Goal: Task Accomplishment & Management: Manage account settings

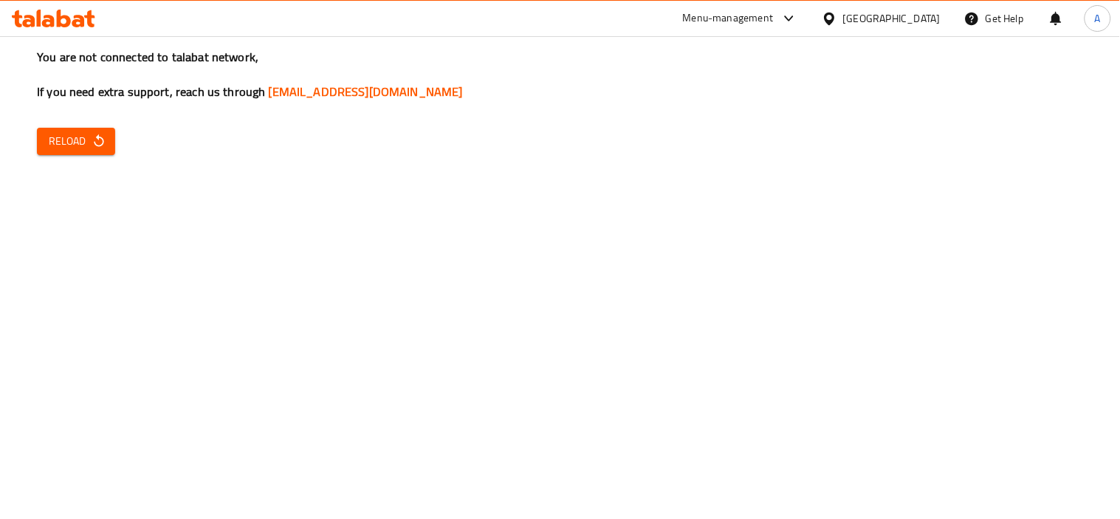
click at [44, 4] on div at bounding box center [53, 19] width 107 height 30
click at [59, 22] on icon at bounding box center [64, 19] width 14 height 18
click at [49, 4] on div at bounding box center [53, 19] width 107 height 30
click at [65, 26] on icon at bounding box center [64, 19] width 14 height 18
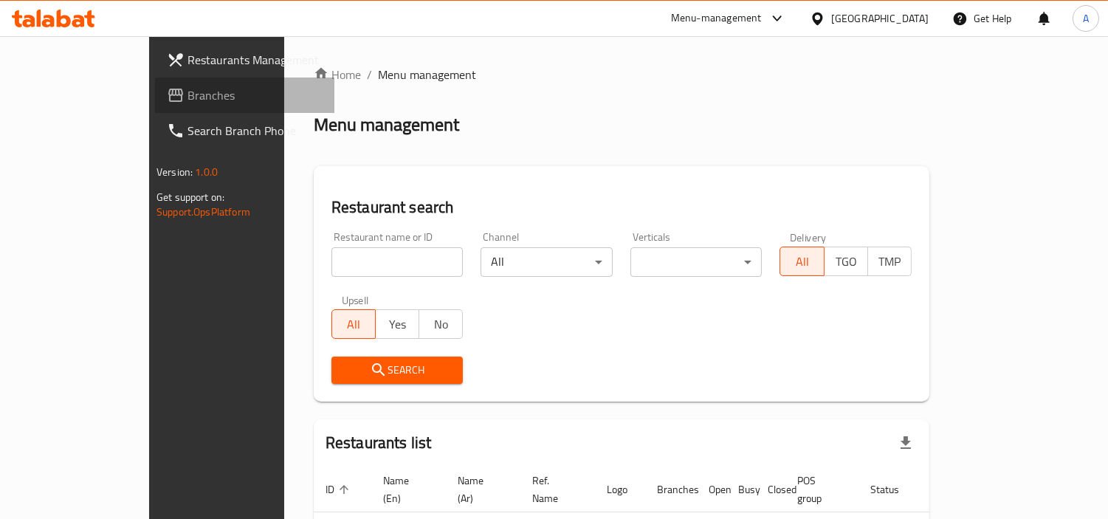
click at [188, 100] on span "Branches" at bounding box center [255, 95] width 135 height 18
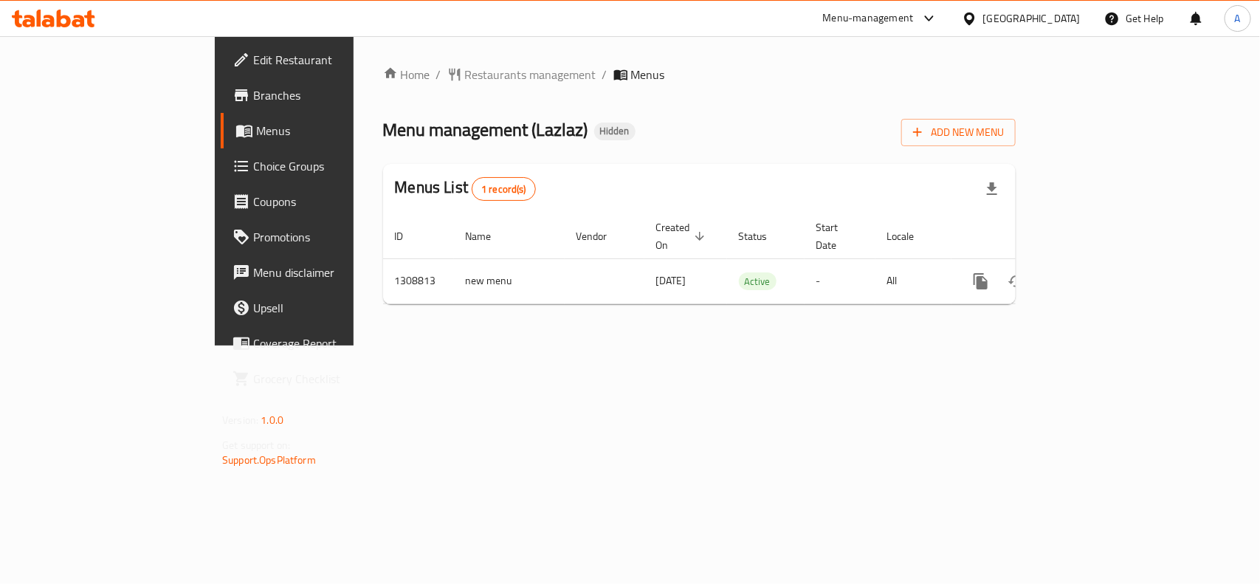
click at [253, 167] on span "Choice Groups" at bounding box center [333, 166] width 160 height 18
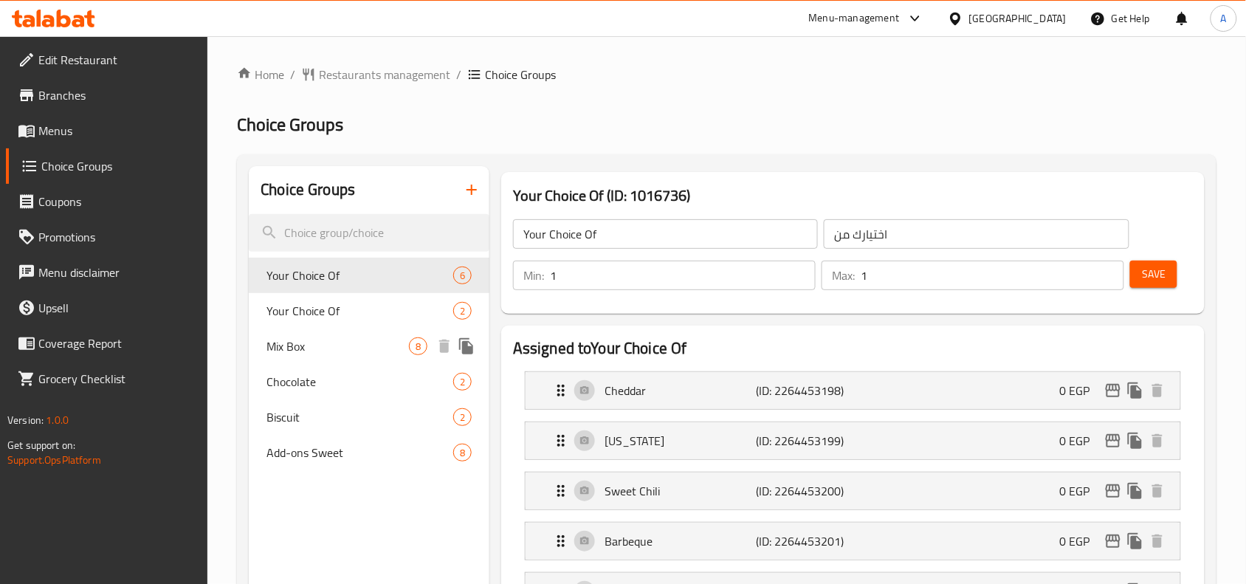
click at [326, 340] on span "Mix Box" at bounding box center [338, 346] width 142 height 18
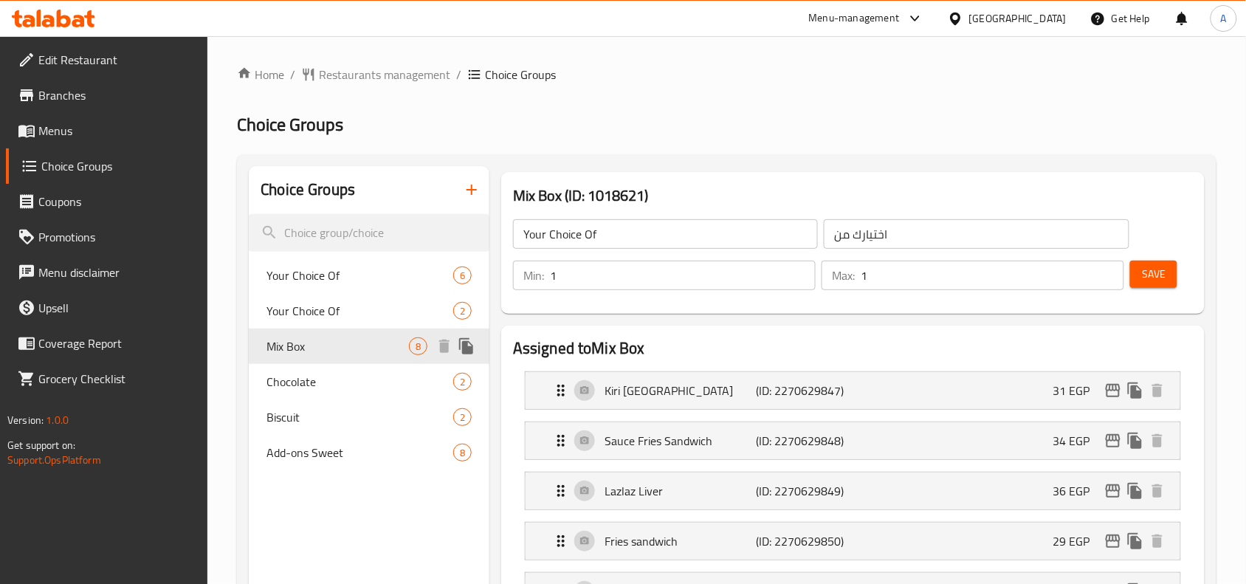
type input "Mix Box"
type input "بوكس الميكس"
type input "0"
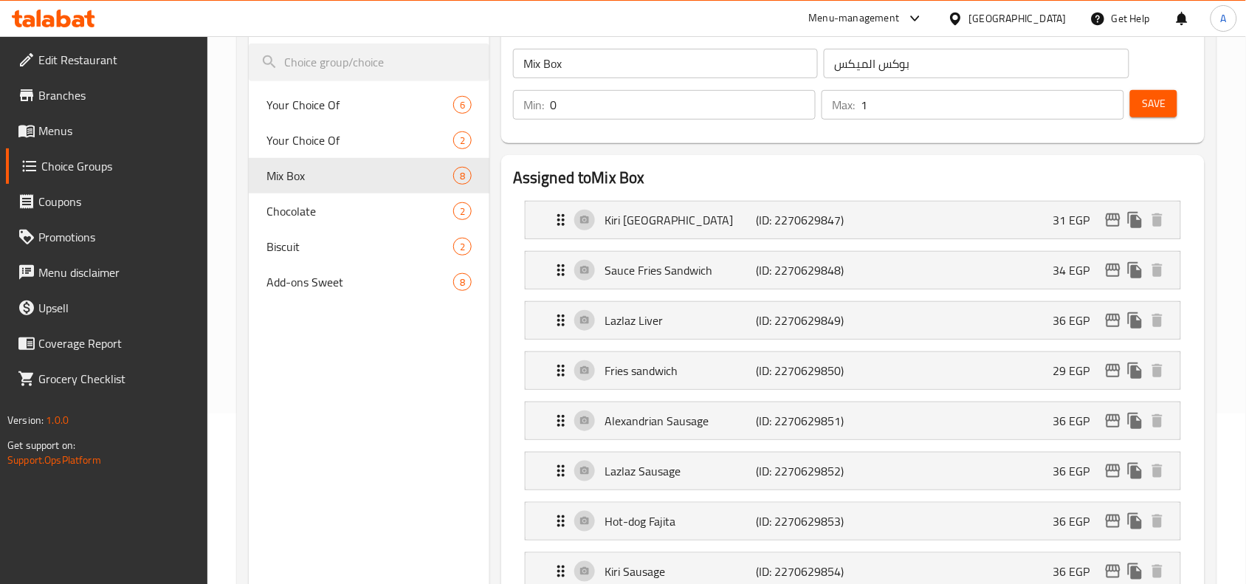
scroll to position [185, 0]
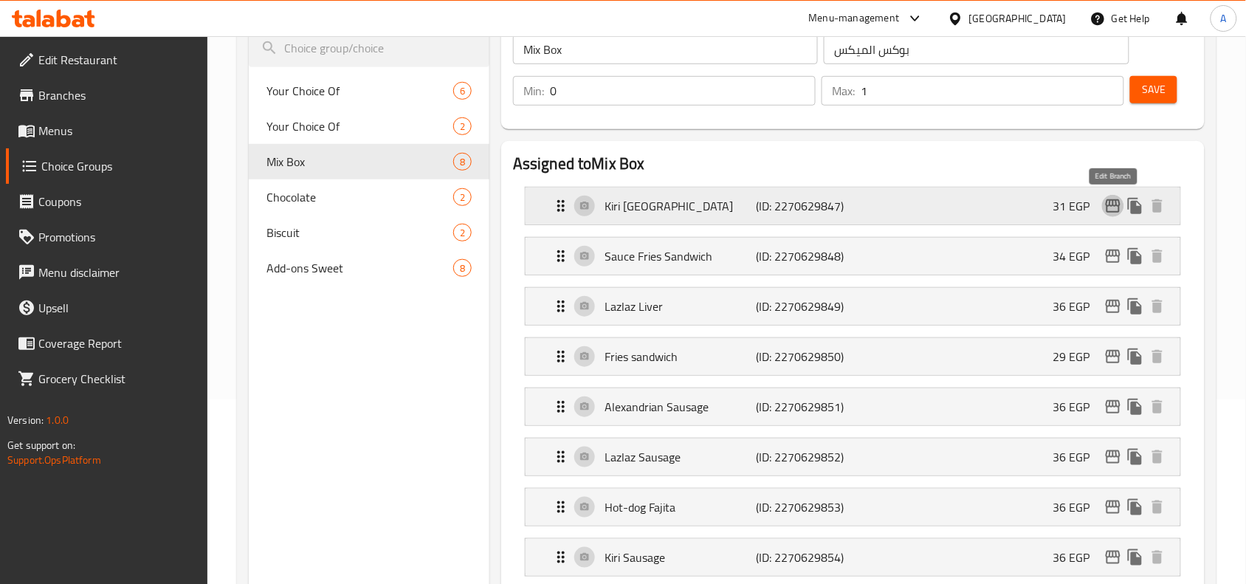
click at [1118, 203] on icon "edit" at bounding box center [1113, 206] width 18 height 18
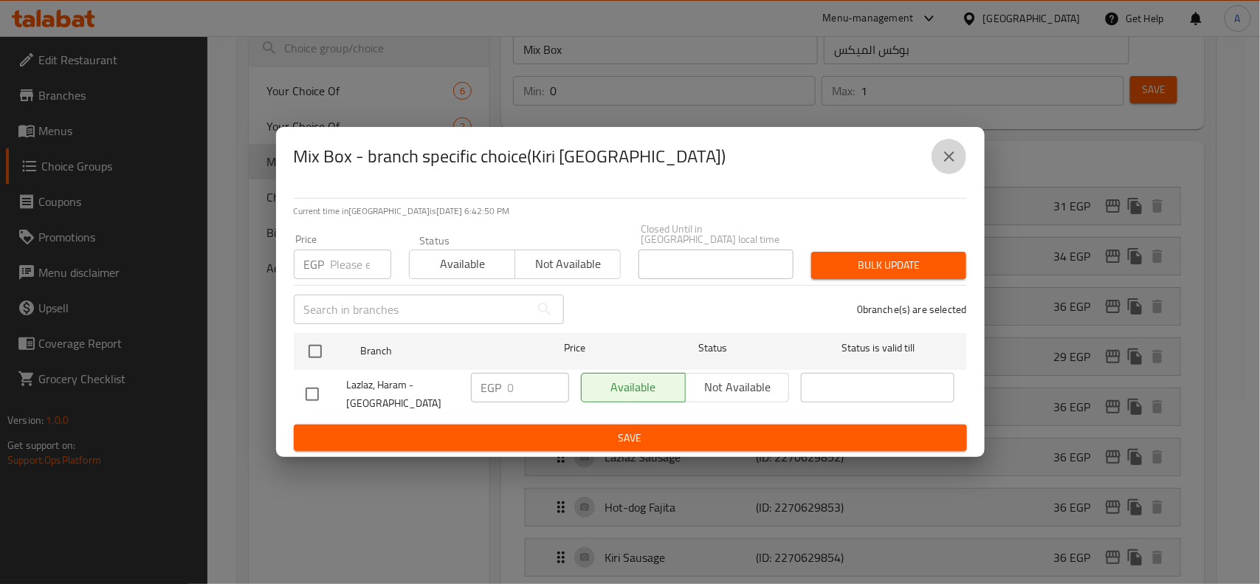
click at [950, 160] on icon "close" at bounding box center [949, 156] width 10 height 10
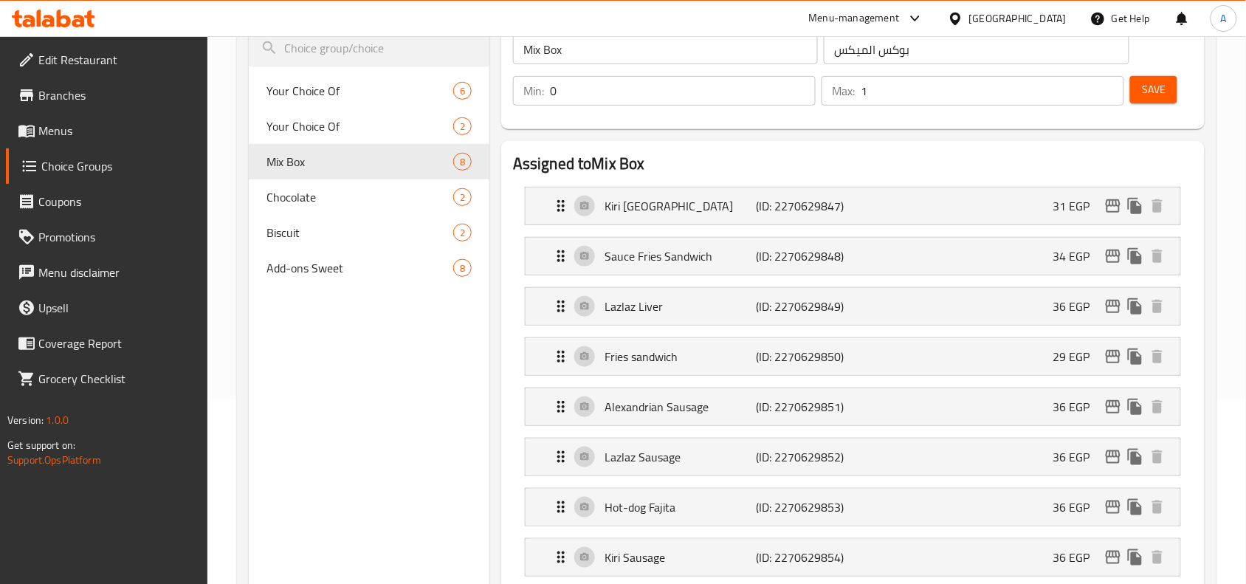
click at [489, 360] on div "Mix Box (ID: 1018621) Mix Box ​ بوكس الميكس ​ Min: 0 ​ Max: 1 ​ Save Assigned t…" at bounding box center [849, 577] width 721 height 1191
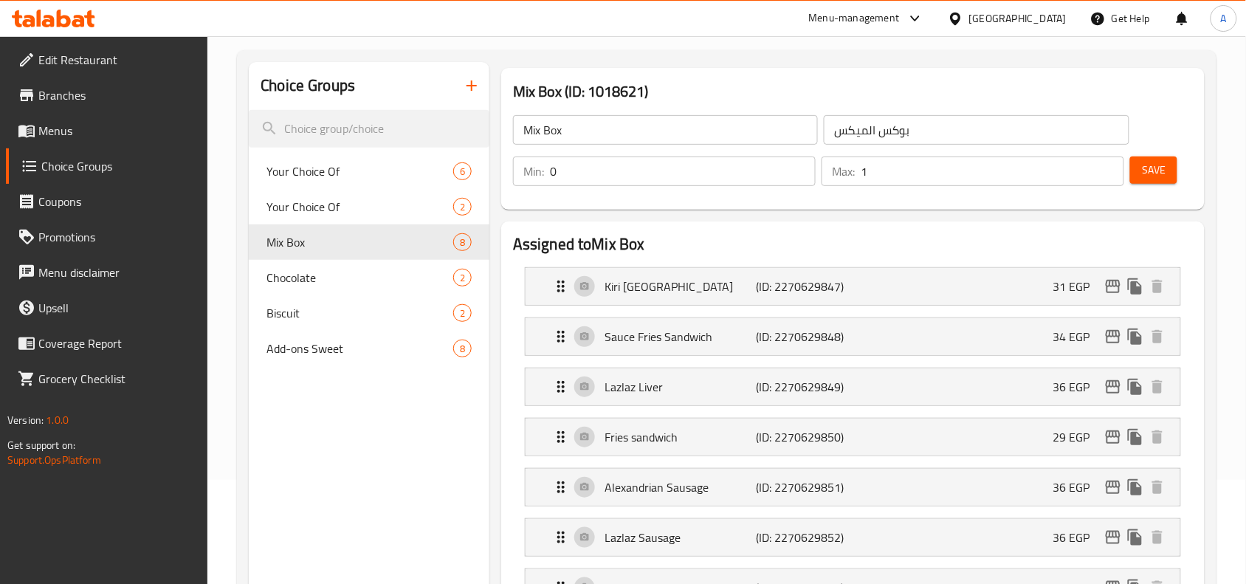
scroll to position [92, 0]
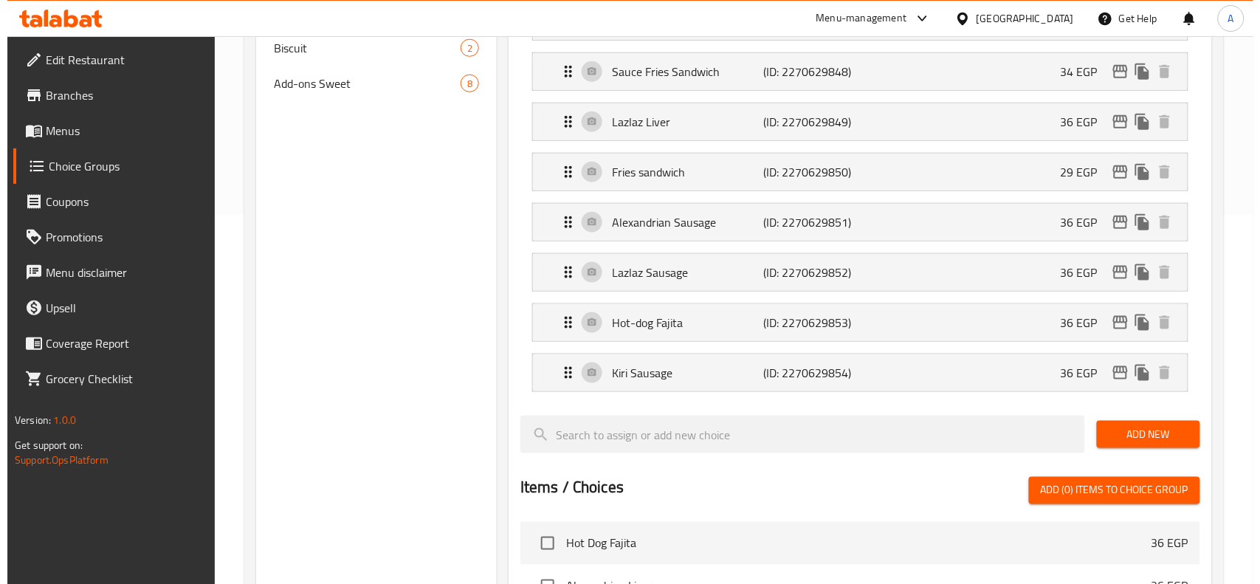
scroll to position [817, 0]
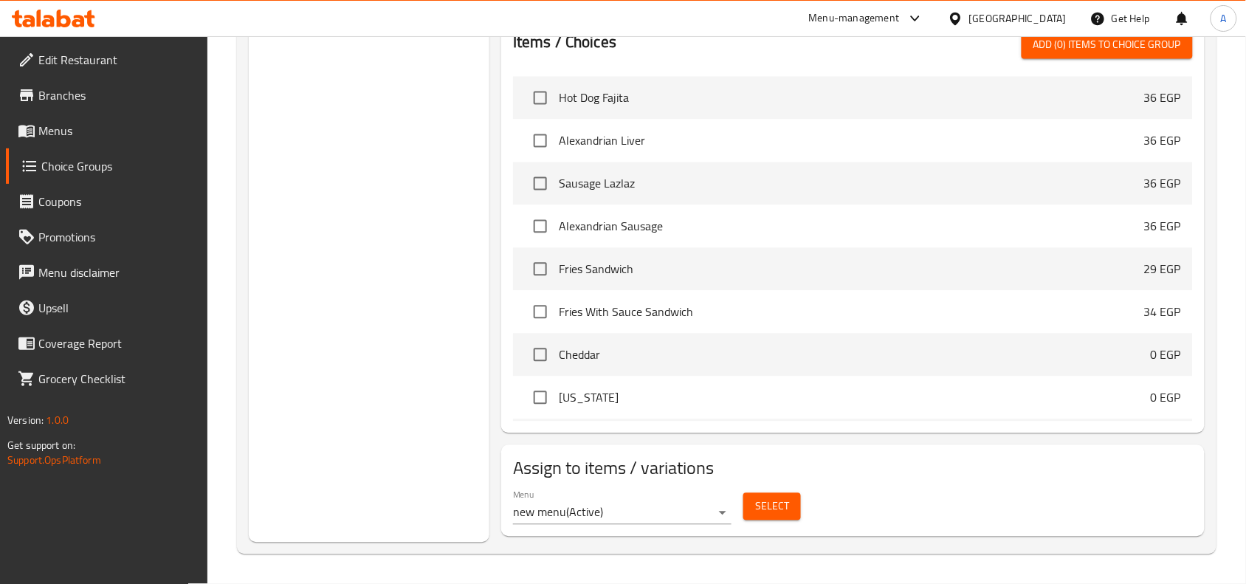
click at [769, 507] on span "Select" at bounding box center [772, 507] width 34 height 18
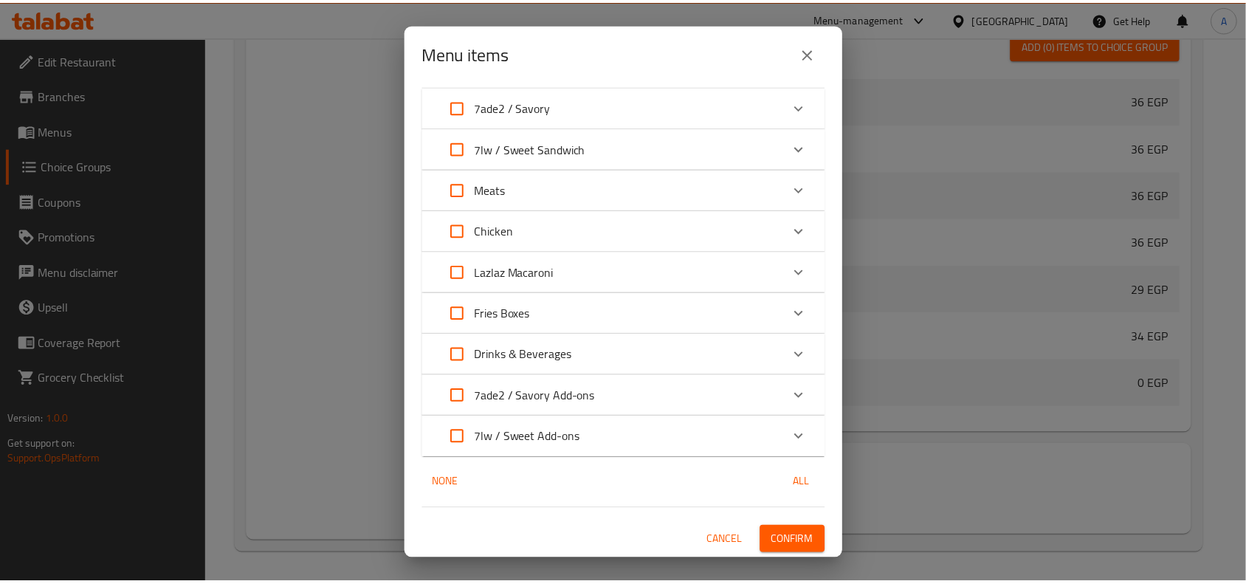
scroll to position [0, 0]
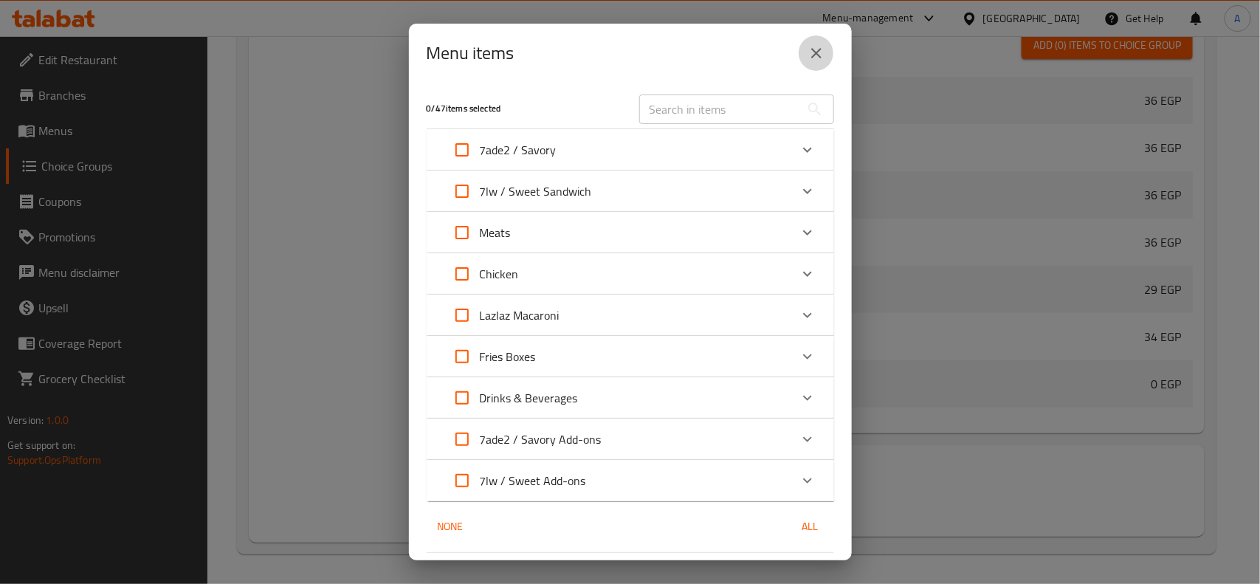
click at [822, 52] on icon "close" at bounding box center [817, 53] width 18 height 18
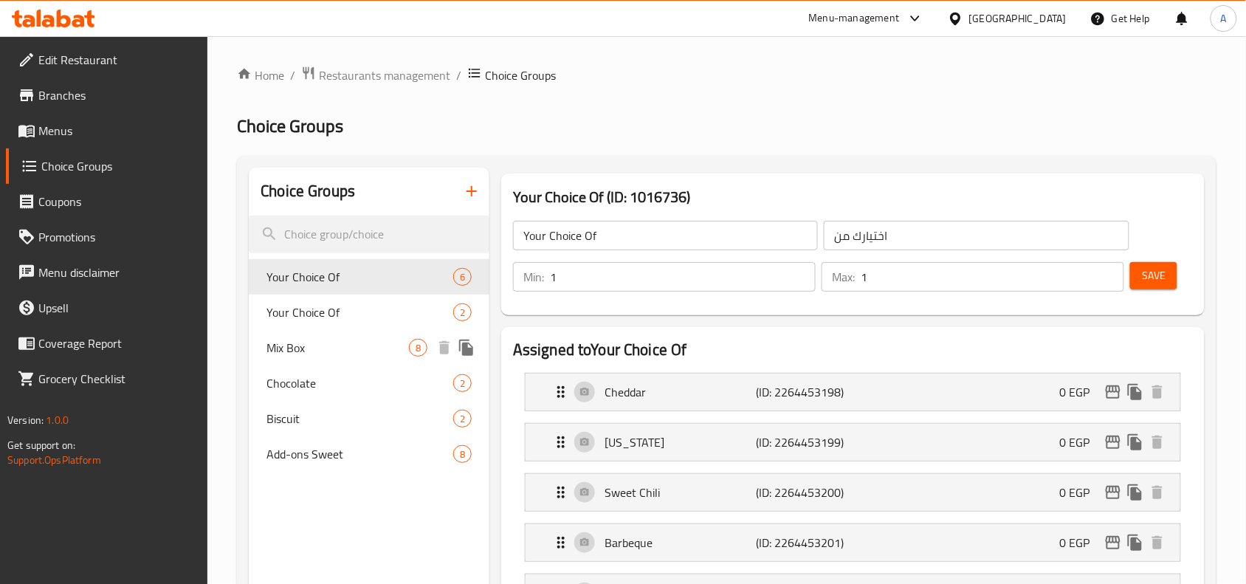
click at [269, 345] on span "Mix Box" at bounding box center [338, 348] width 142 height 18
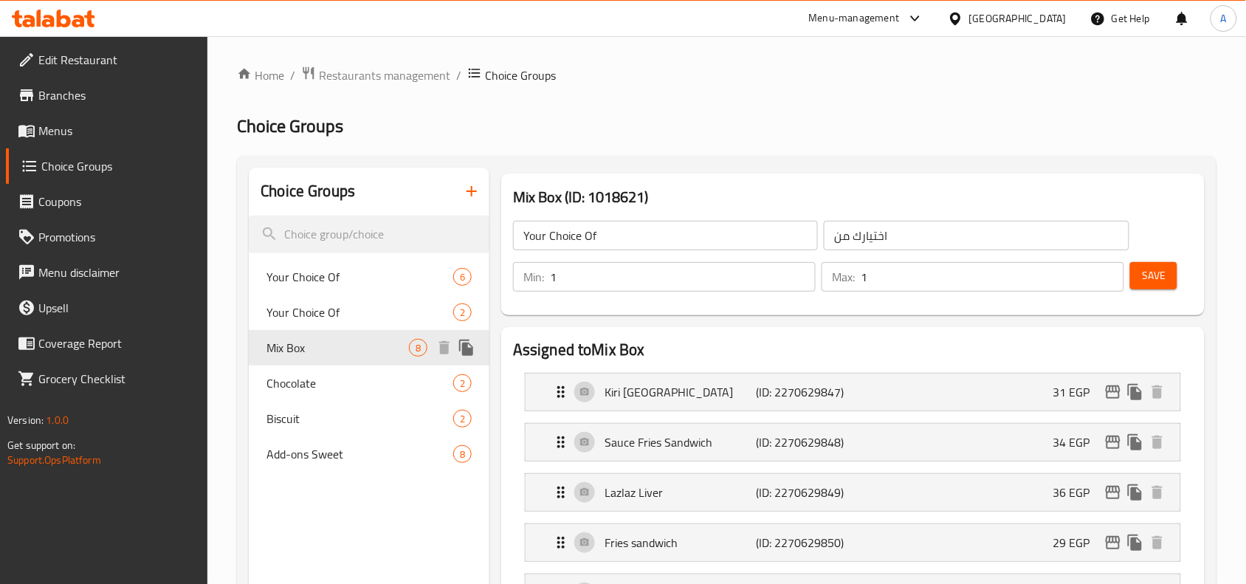
type input "Mix Box"
type input "بوكس الميكس"
type input "4"
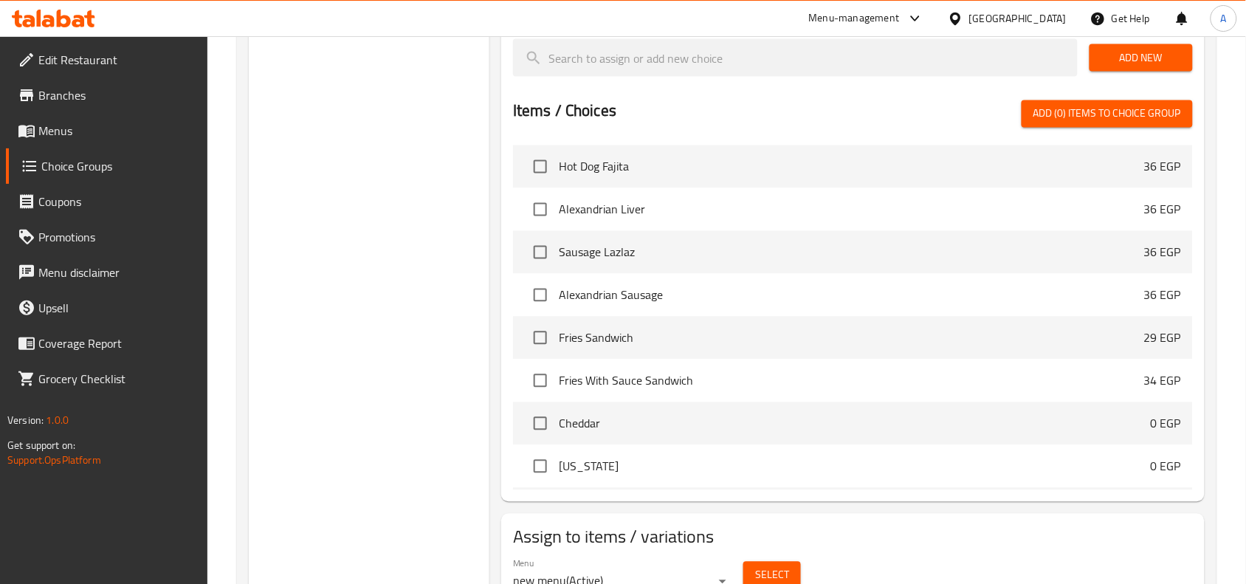
scroll to position [818, 0]
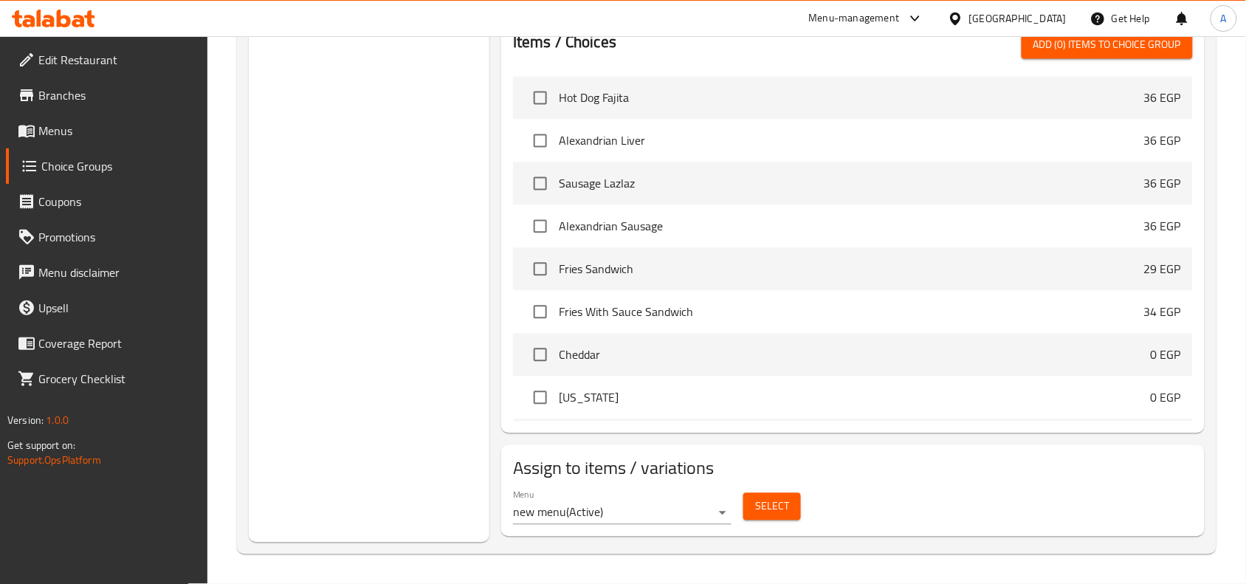
click at [791, 508] on button "Select" at bounding box center [772, 506] width 58 height 27
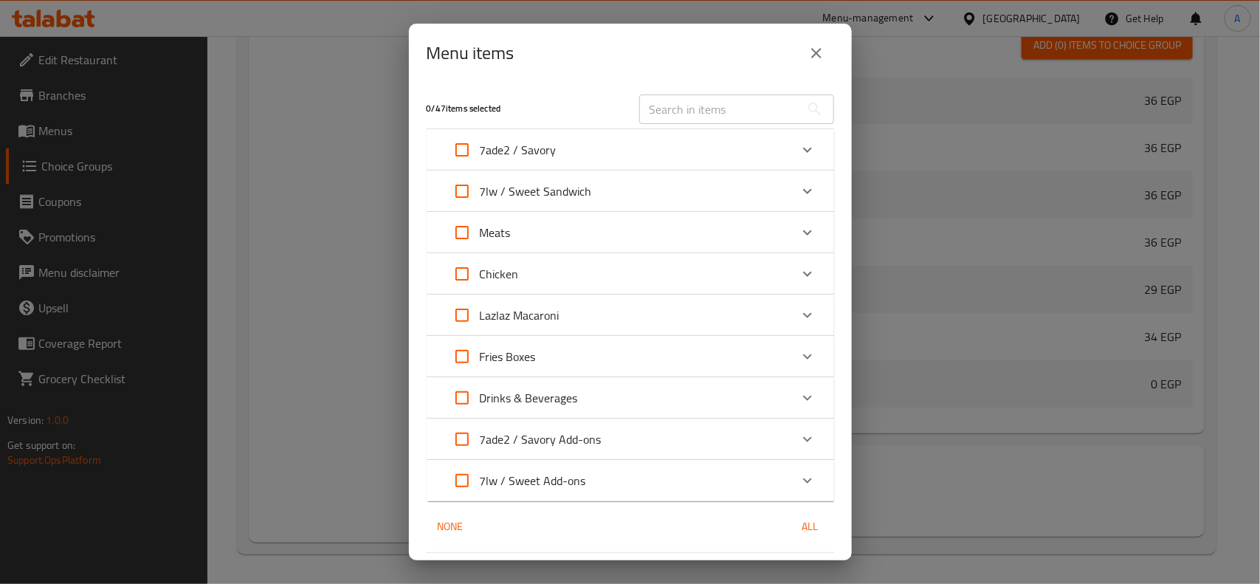
click at [824, 60] on icon "close" at bounding box center [817, 53] width 18 height 18
